Goal: Task Accomplishment & Management: Complete application form

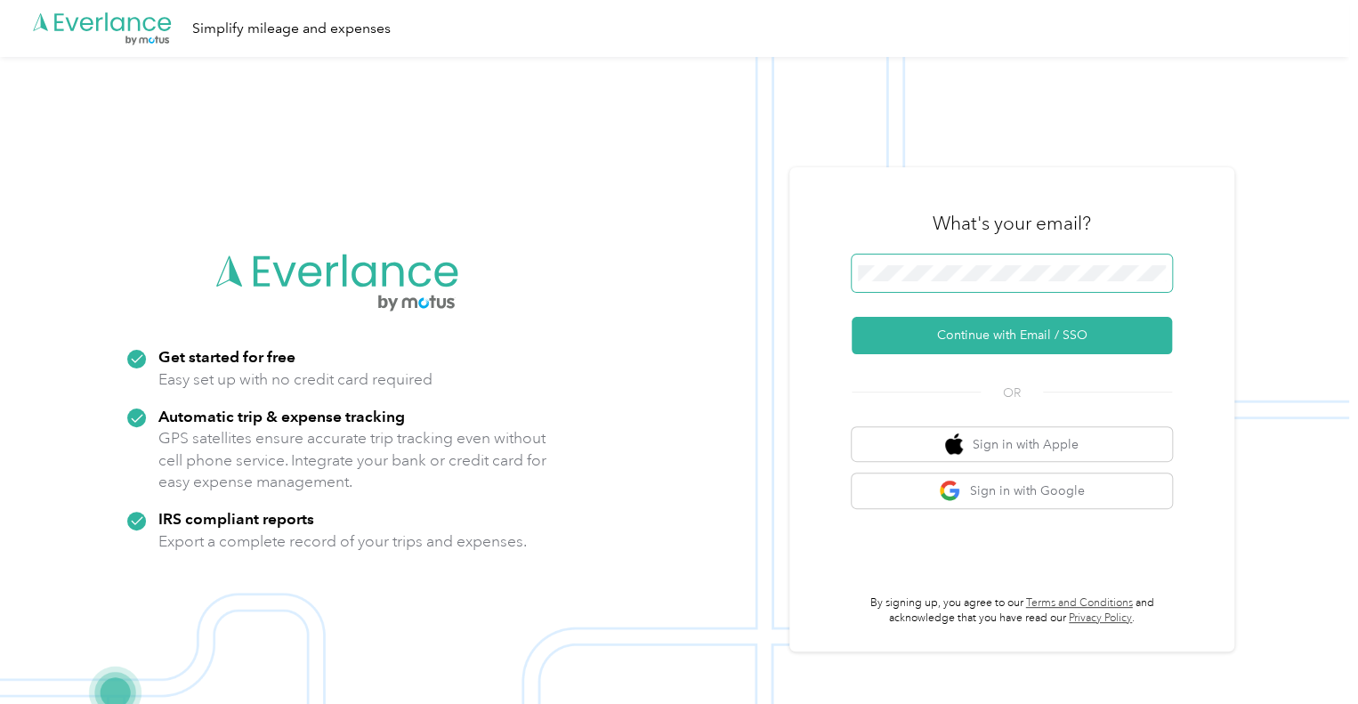
click at [757, 259] on div ".cls-1 { fill: #00adee; } .cls-2 { fill: #fff; } .cls-3 { fill: #707372; } .cls…" at bounding box center [674, 409] width 1349 height 704
click at [972, 264] on span at bounding box center [1011, 272] width 320 height 37
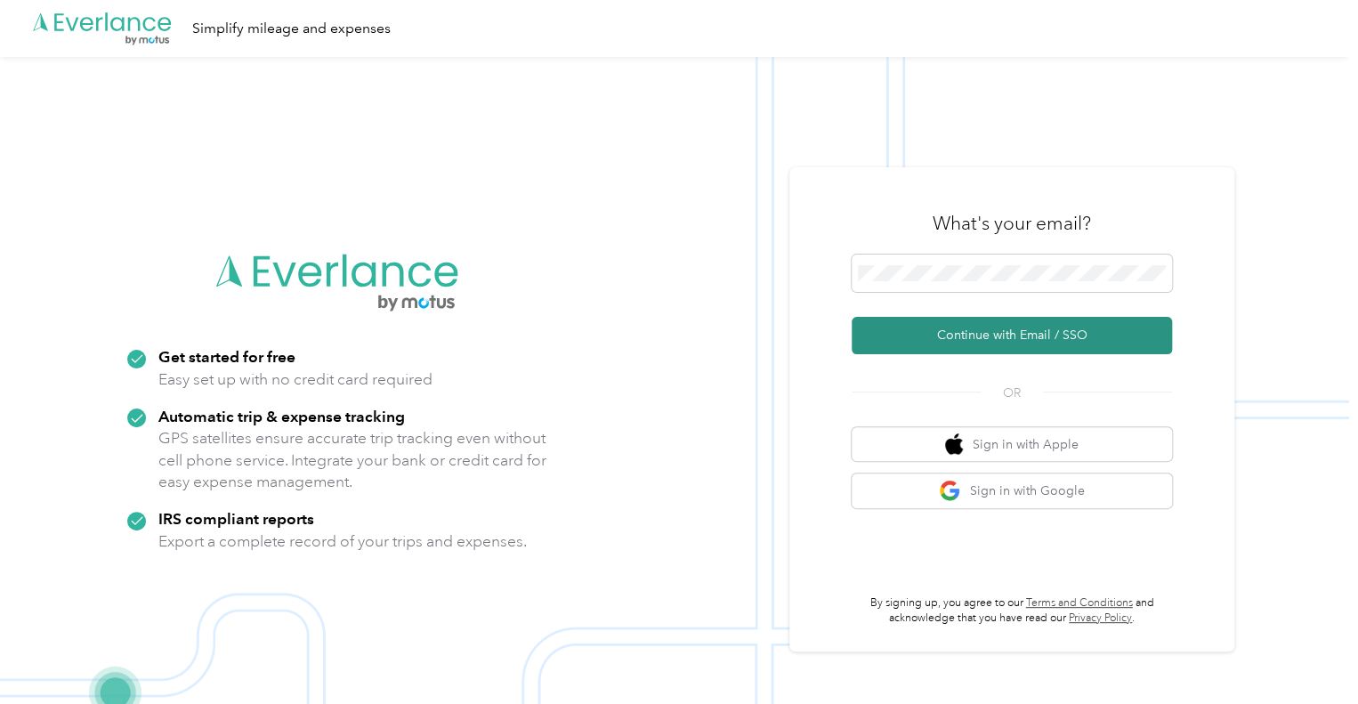
click at [1011, 325] on button "Continue with Email / SSO" at bounding box center [1011, 335] width 320 height 37
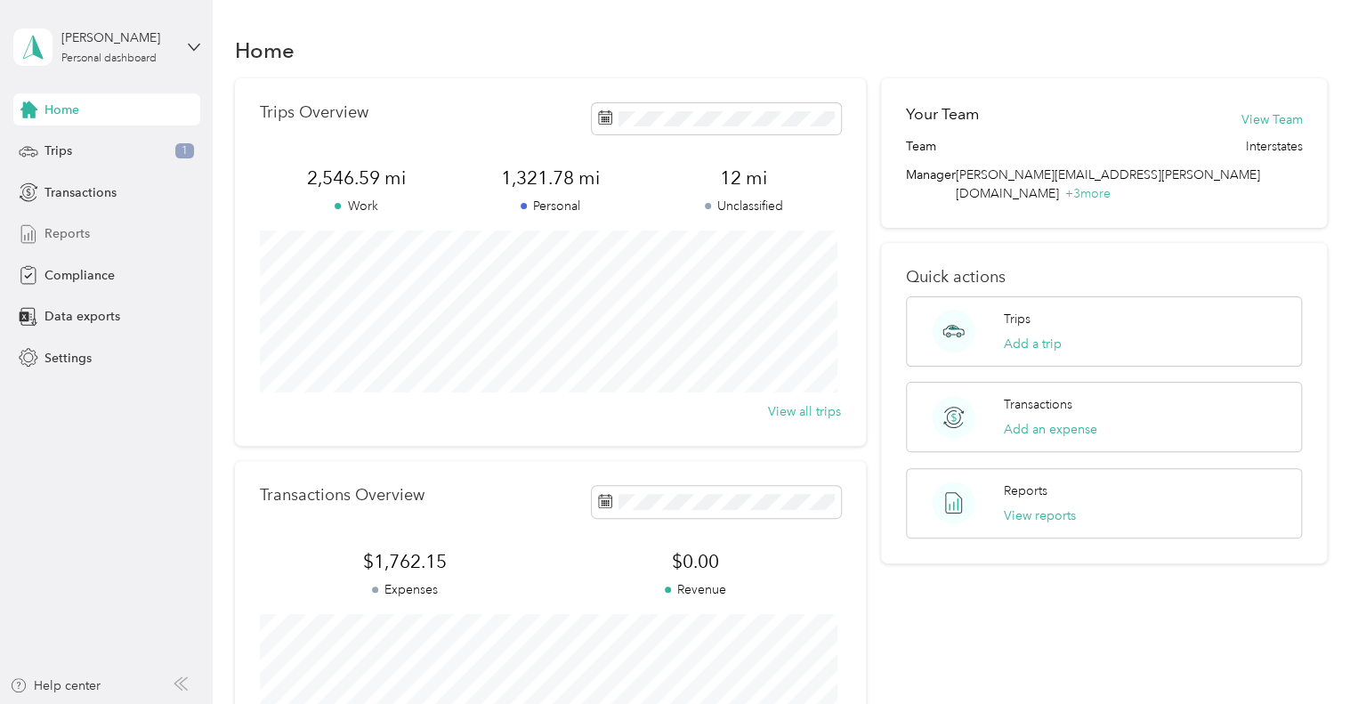
click at [57, 226] on span "Reports" at bounding box center [66, 233] width 45 height 19
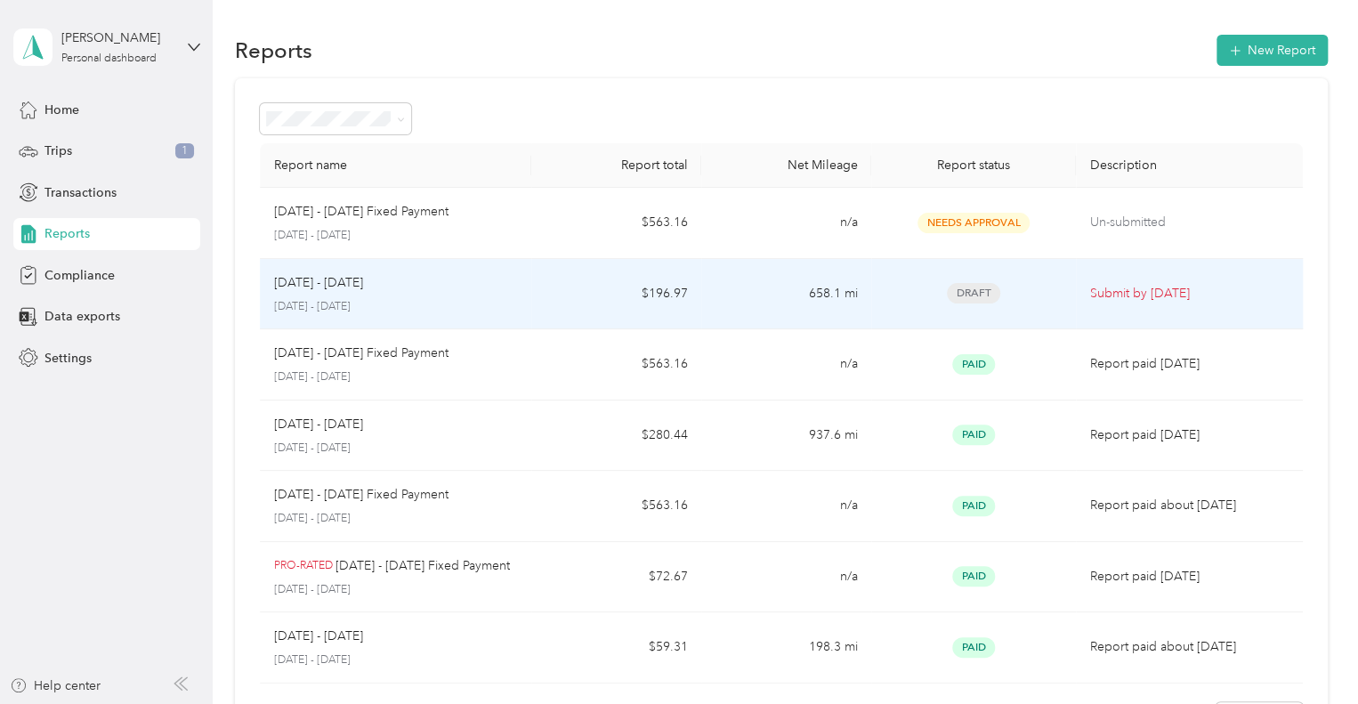
click at [1050, 294] on div "Draft" at bounding box center [972, 293] width 175 height 20
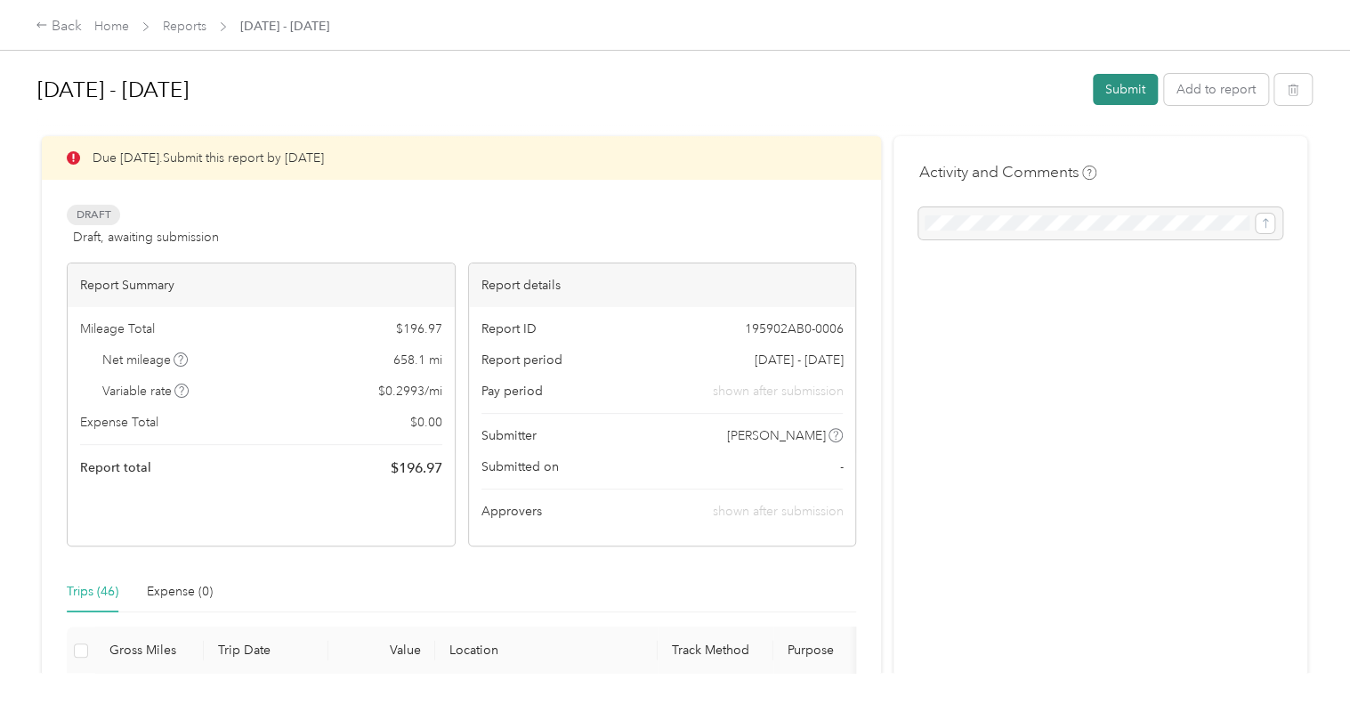
click at [1140, 95] on button "Submit" at bounding box center [1125, 89] width 65 height 31
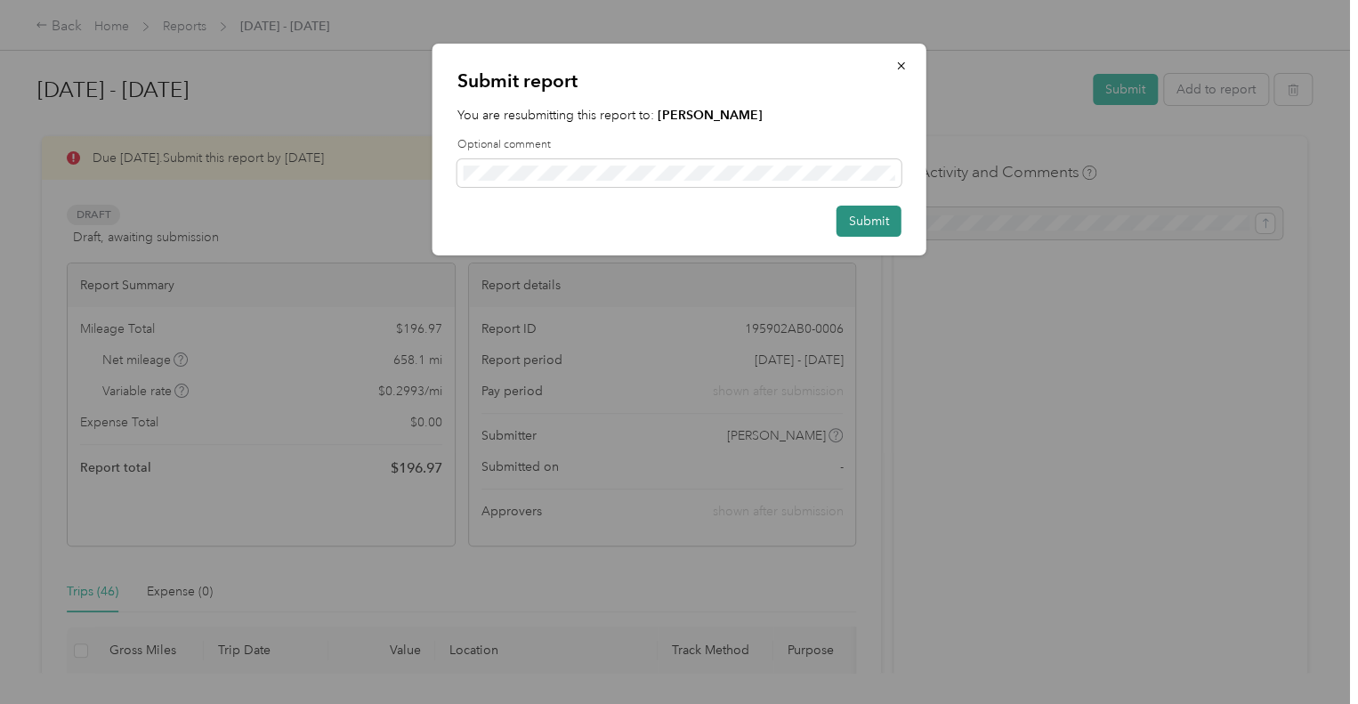
click at [878, 226] on button "Submit" at bounding box center [868, 221] width 65 height 31
